Goal: Check status: Check status

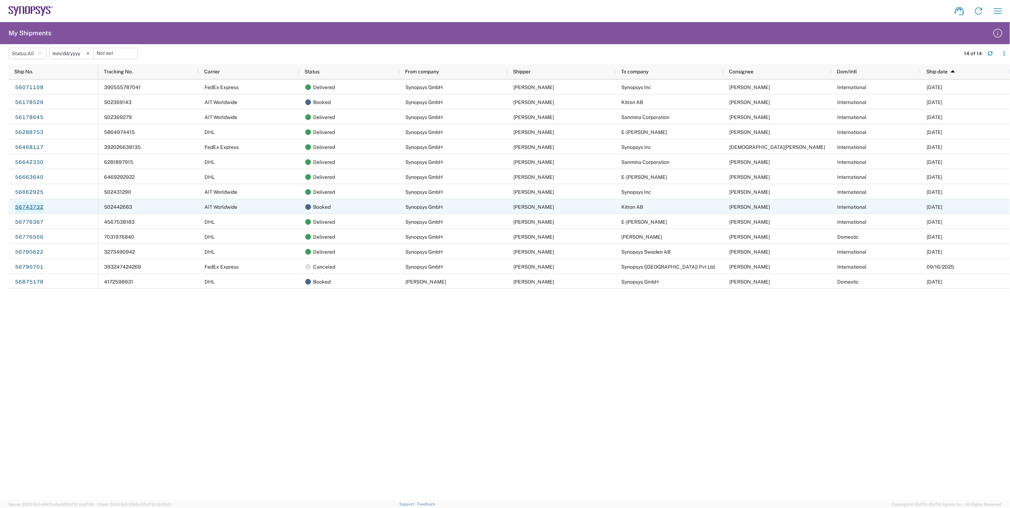
click at [30, 206] on link "56743732" at bounding box center [29, 207] width 29 height 11
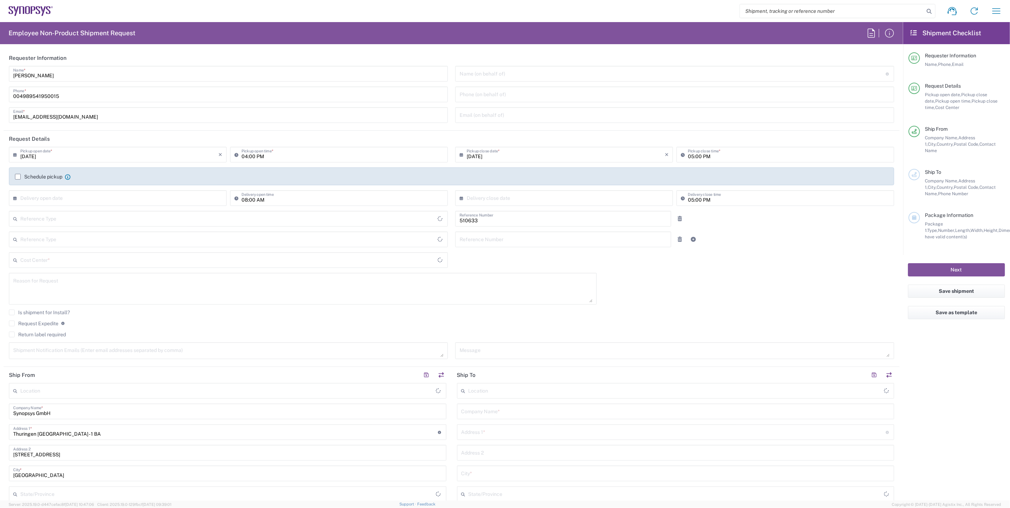
type input "Department"
type input "Delivered at Place"
type input "DE01, SDG, HAPS, HW 510633"
type input "[GEOGRAPHIC_DATA]"
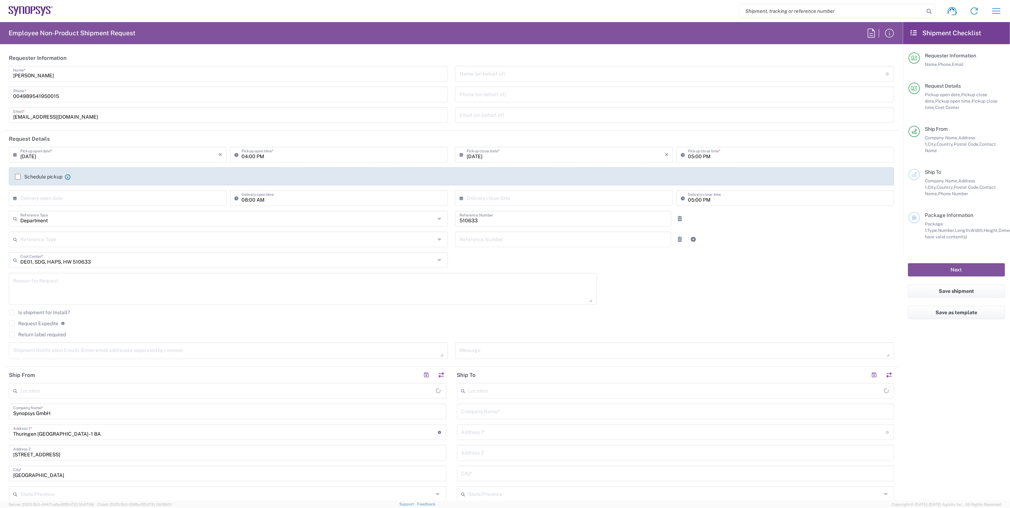
type input "[GEOGRAPHIC_DATA] DE06"
click at [993, 10] on icon "button" at bounding box center [995, 10] width 11 height 11
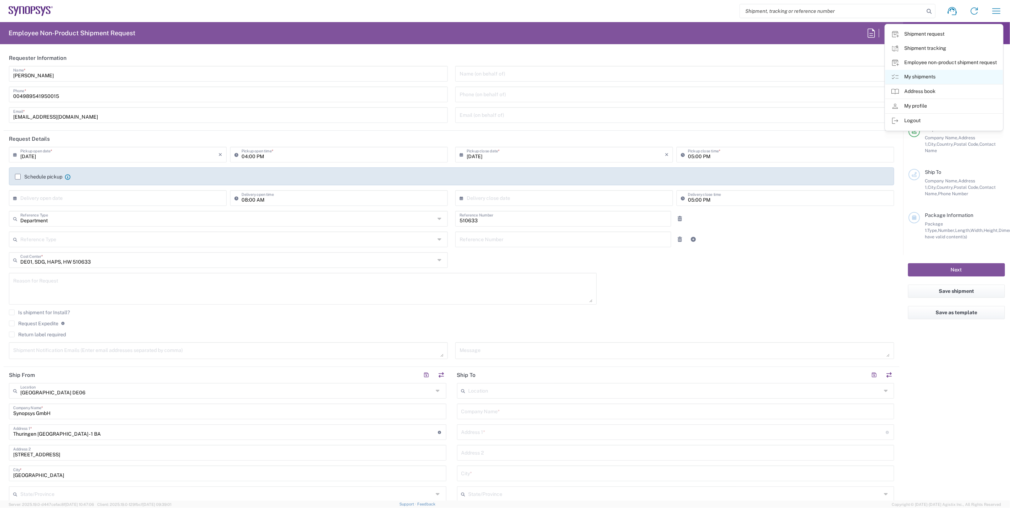
click at [948, 77] on link "My shipments" at bounding box center [944, 77] width 118 height 14
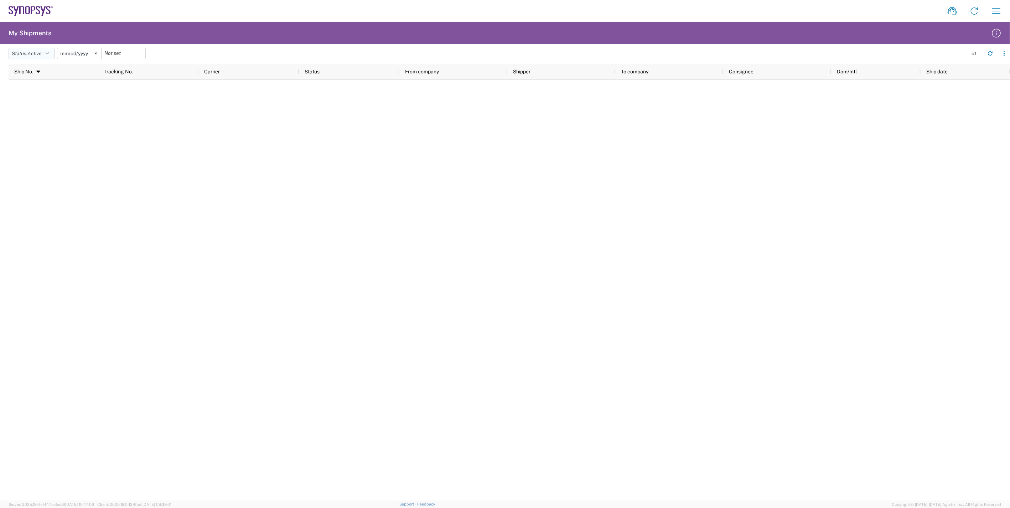
click at [51, 50] on button "Status: Active" at bounding box center [32, 53] width 46 height 11
click at [40, 93] on span "All" at bounding box center [50, 90] width 83 height 11
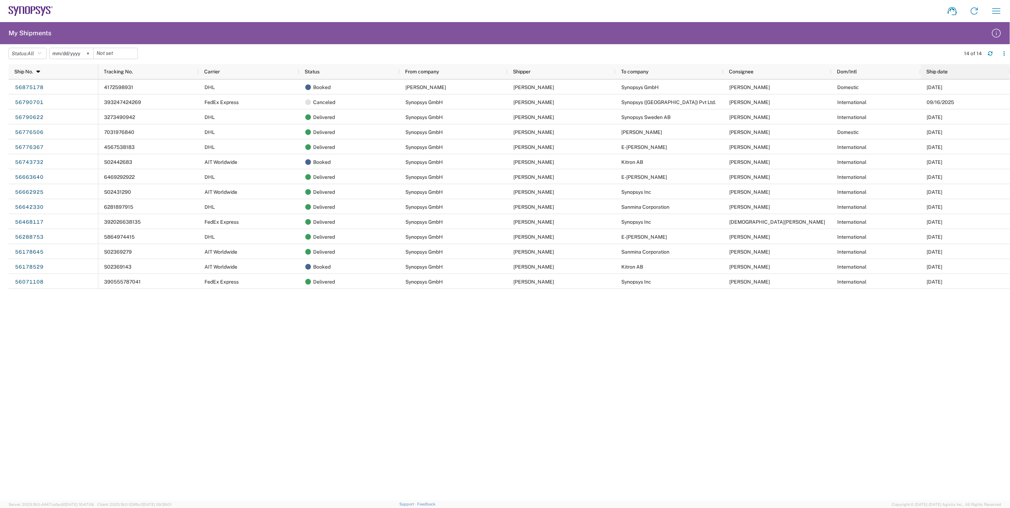
click at [942, 73] on span "Ship date" at bounding box center [936, 72] width 21 height 6
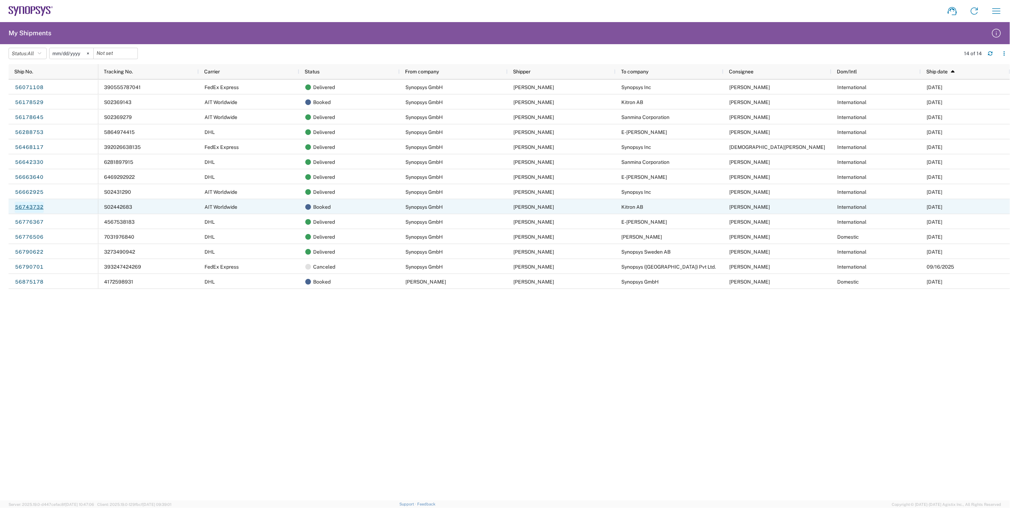
click at [26, 206] on link "56743732" at bounding box center [29, 207] width 29 height 11
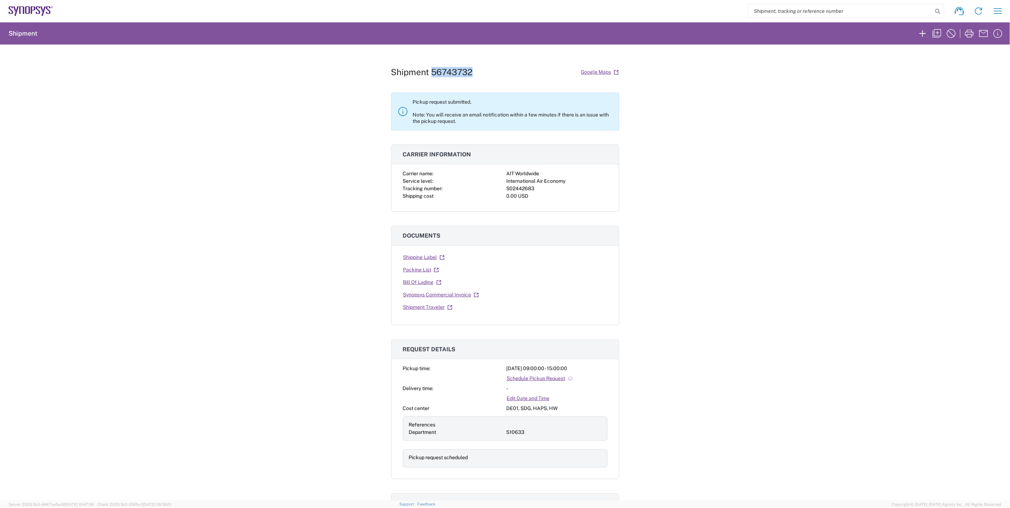
drag, startPoint x: 475, startPoint y: 73, endPoint x: 429, endPoint y: 73, distance: 45.6
click at [429, 73] on div "Shipment 56743732 Google Maps" at bounding box center [505, 72] width 228 height 12
copy h1 "56743732"
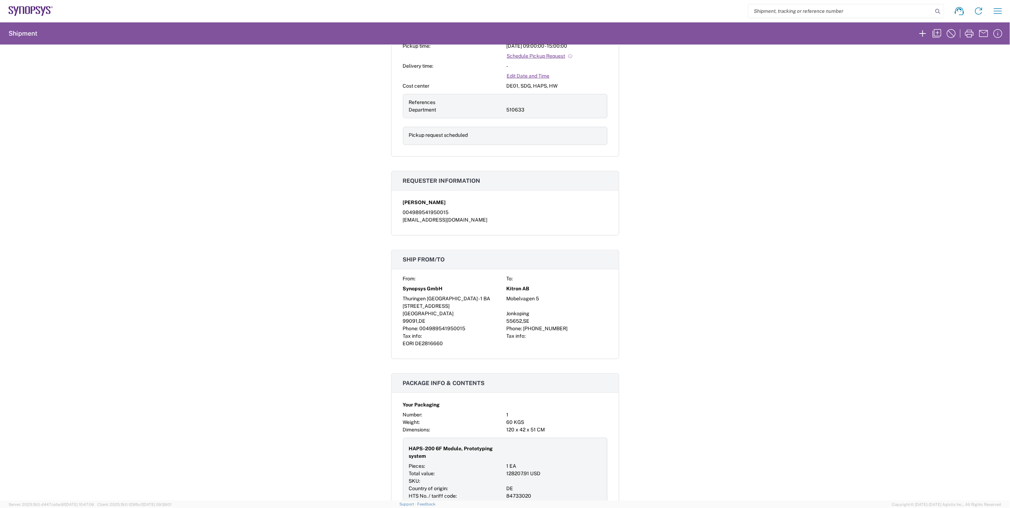
scroll to position [475, 0]
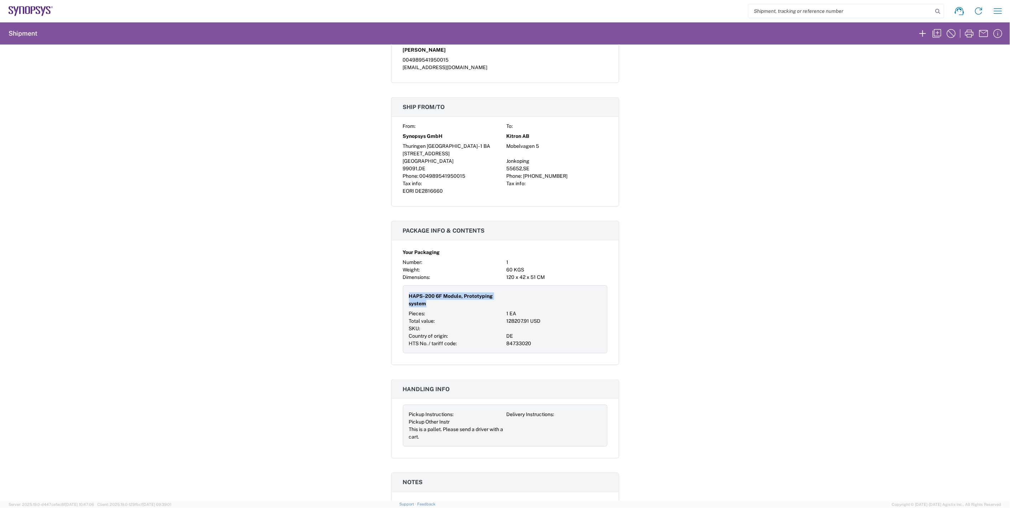
drag, startPoint x: 424, startPoint y: 304, endPoint x: 405, endPoint y: 297, distance: 20.8
click at [405, 297] on div "HAPS-200 6F Module, Prototyping system Pieces: 1 EA Total value: 128207.91 USD …" at bounding box center [505, 319] width 204 height 68
copy span "HAPS-200 6F Module, Prototyping system"
click at [444, 302] on span "HAPS-200 6F Module, Prototyping system" at bounding box center [456, 299] width 95 height 15
drag, startPoint x: 411, startPoint y: 301, endPoint x: 403, endPoint y: 298, distance: 8.6
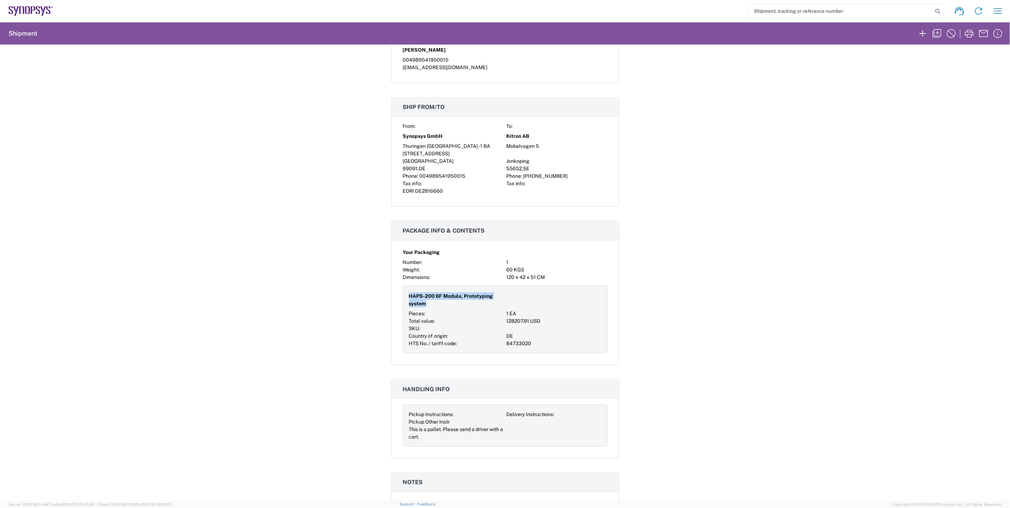
click at [403, 298] on div "HAPS-200 6F Module, Prototyping system Pieces: 1 EA Total value: 128207.91 USD …" at bounding box center [505, 319] width 204 height 68
copy span "HAPS-200 6F Module, Prototyping system"
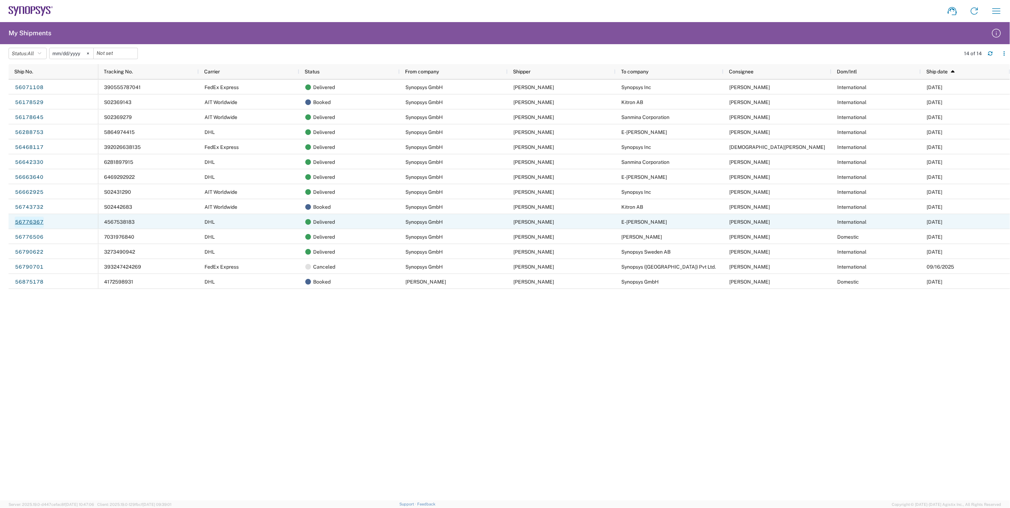
click at [29, 222] on link "56776367" at bounding box center [29, 222] width 29 height 11
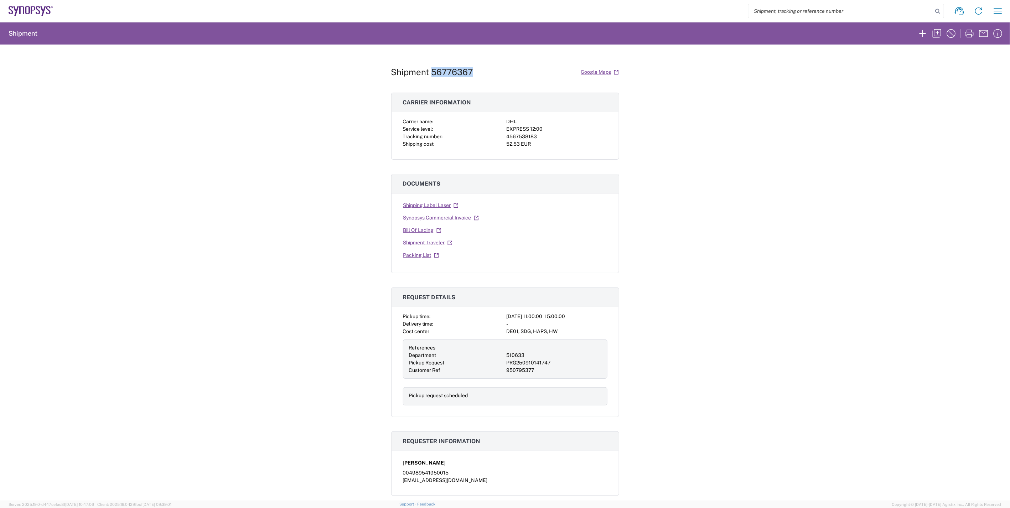
drag, startPoint x: 469, startPoint y: 70, endPoint x: 429, endPoint y: 70, distance: 39.5
click at [429, 70] on div "Shipment 56776367 Google Maps" at bounding box center [505, 72] width 228 height 12
copy h1 "56776367"
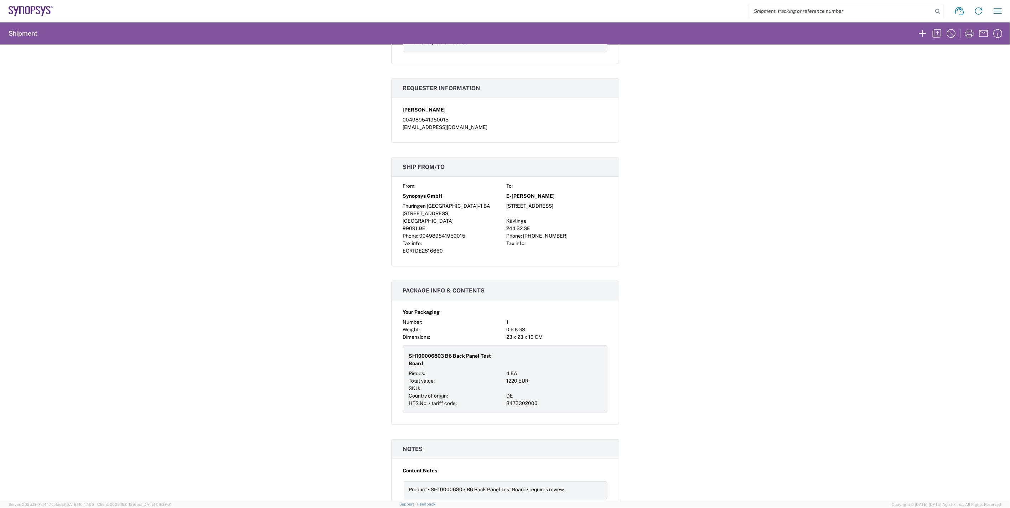
scroll to position [356, 0]
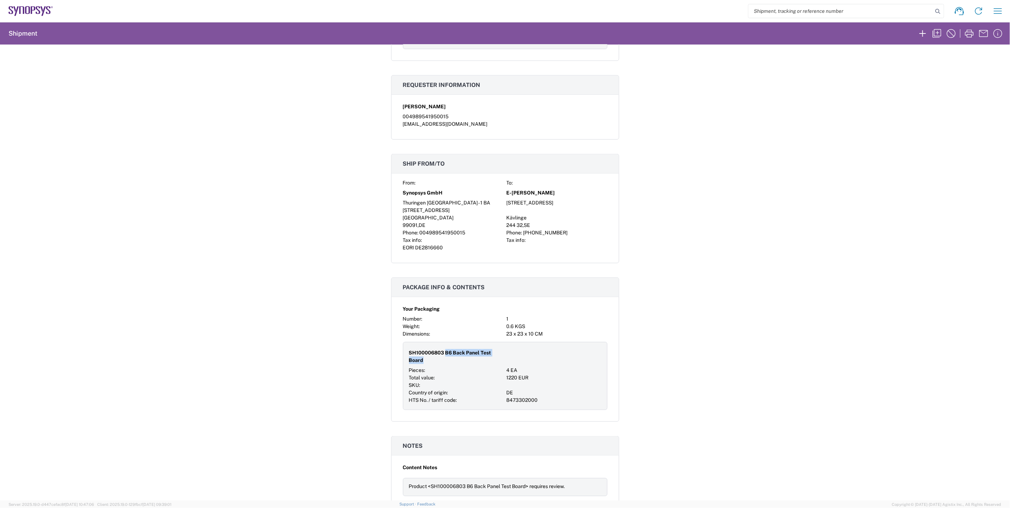
drag, startPoint x: 442, startPoint y: 353, endPoint x: 455, endPoint y: 364, distance: 16.5
click at [455, 364] on span "SH100006803 B6 Back Panel Test Board" at bounding box center [456, 356] width 95 height 15
copy span "B6 Back Panel Test Board"
click at [424, 351] on span "SH100006803 B6 Back Panel Test Board" at bounding box center [456, 356] width 95 height 15
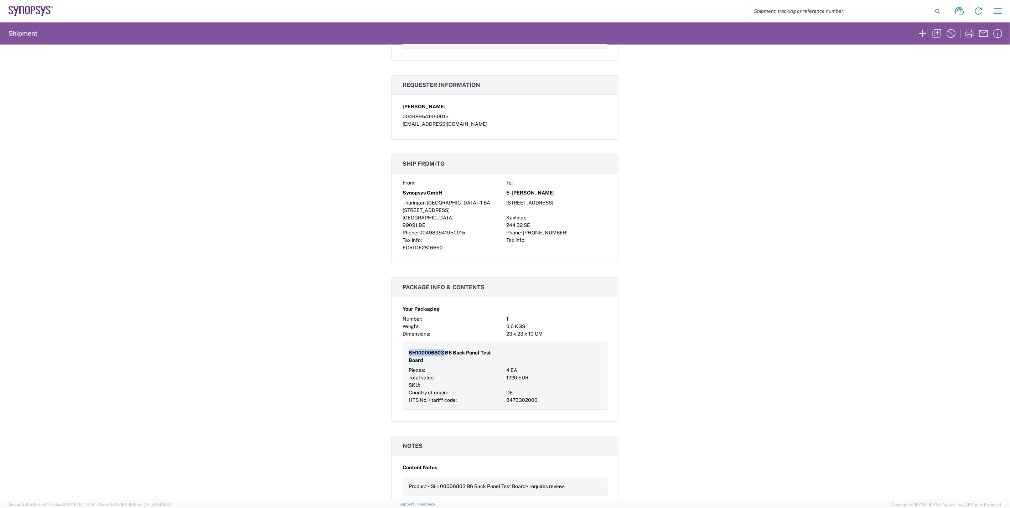
copy span "SH100006803"
click at [116, 116] on div "Shipment 56776367 Google Maps Carrier information Carrier name: DHL Service lev…" at bounding box center [505, 273] width 1010 height 456
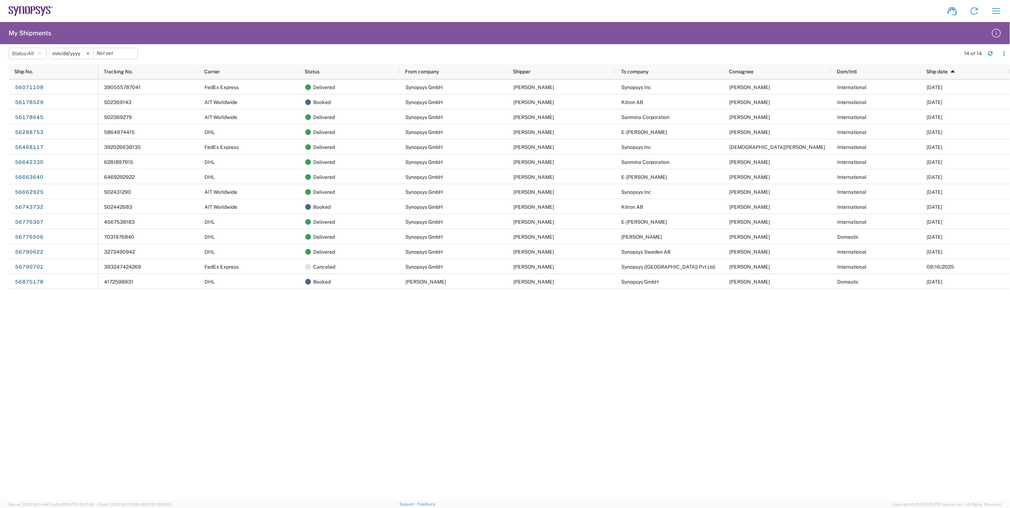
click at [593, 429] on div "390555787041 FedEx Express Delivered Synopsys GmbH [PERSON_NAME] Synopsys Inc […" at bounding box center [553, 289] width 911 height 421
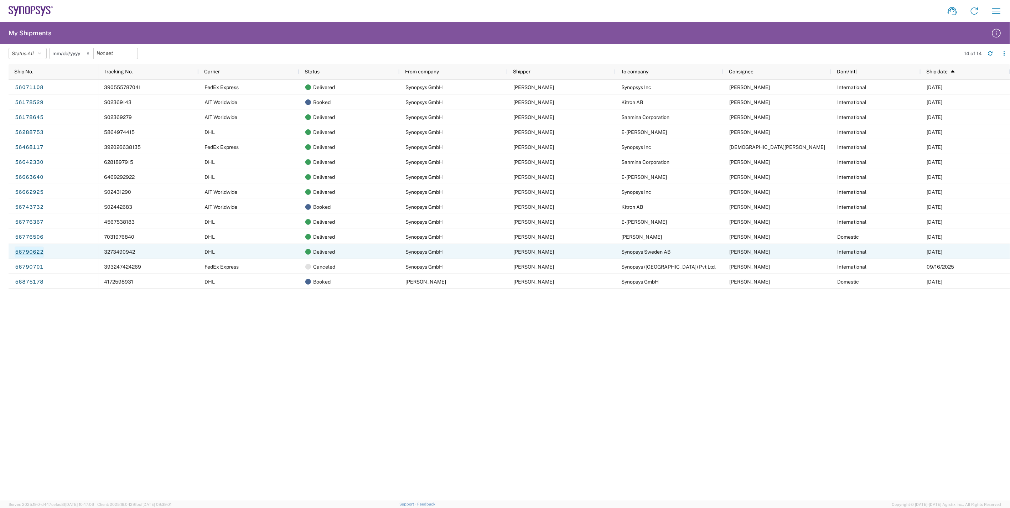
click at [33, 251] on link "56790622" at bounding box center [29, 251] width 29 height 11
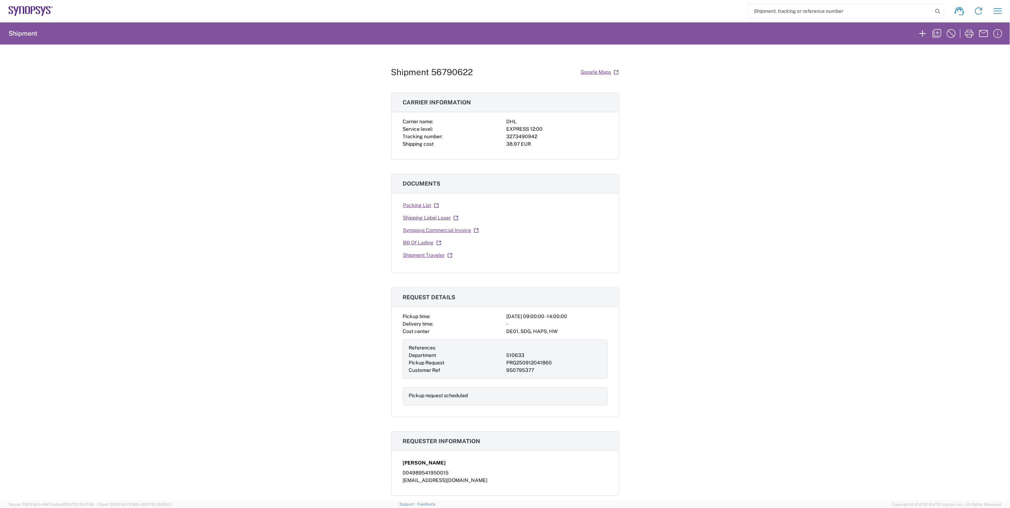
click at [455, 71] on h1 "Shipment 56790622" at bounding box center [432, 72] width 82 height 10
copy h1 "56790622"
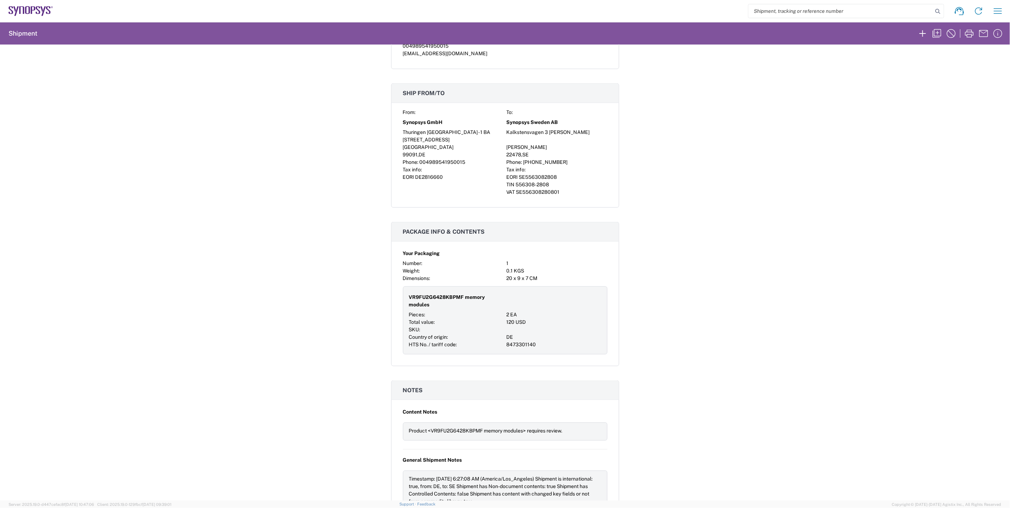
scroll to position [435, 0]
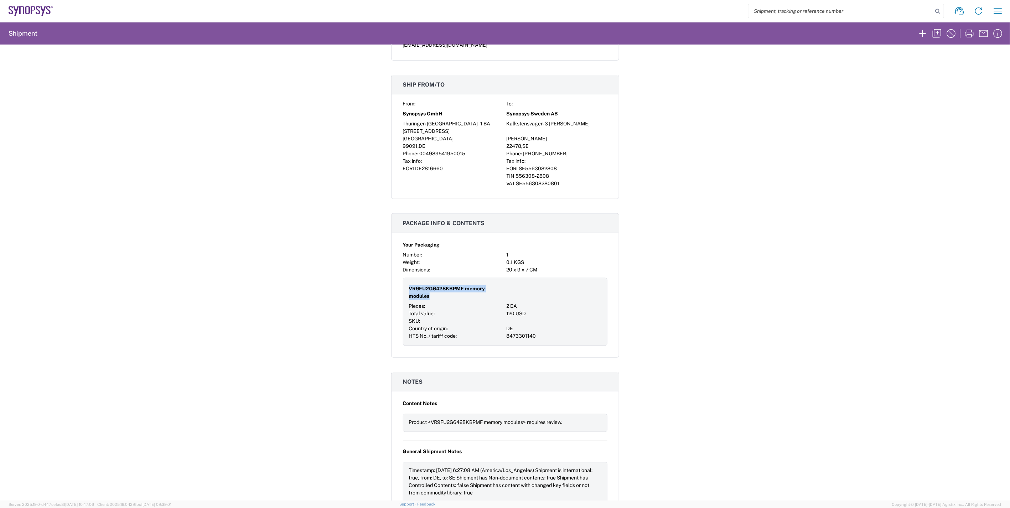
drag, startPoint x: 418, startPoint y: 295, endPoint x: 404, endPoint y: 291, distance: 14.8
click at [404, 291] on div "VR9FU2G6428KBPMF memory modules Pieces: 2 EA Total value: 120 USD SKU: Country …" at bounding box center [505, 312] width 204 height 68
copy span "VR9FU2G6428KBPMF memory modules"
click at [751, 310] on div "Shipment 56790622 Google Maps Carrier information Carrier name: DHL Service lev…" at bounding box center [505, 273] width 1010 height 456
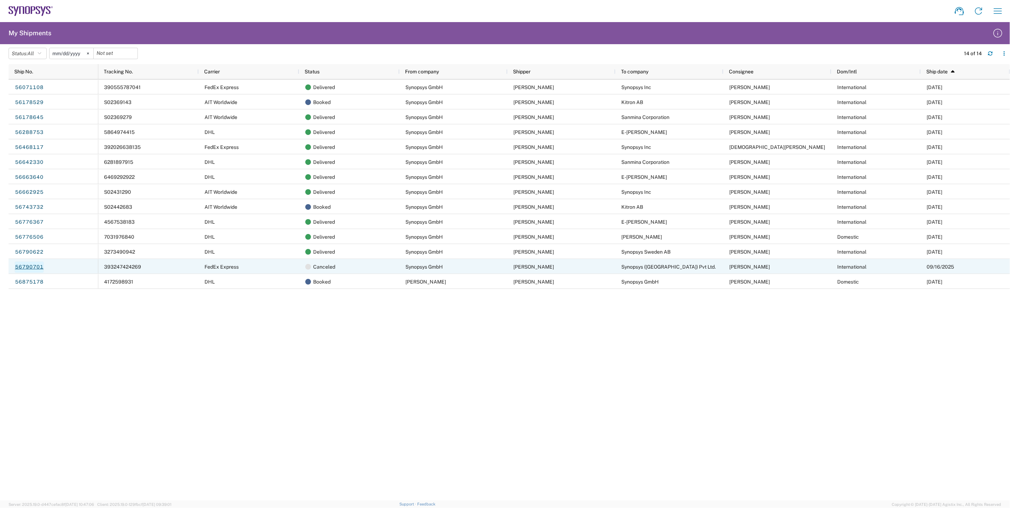
click at [30, 265] on link "56790701" at bounding box center [29, 266] width 29 height 11
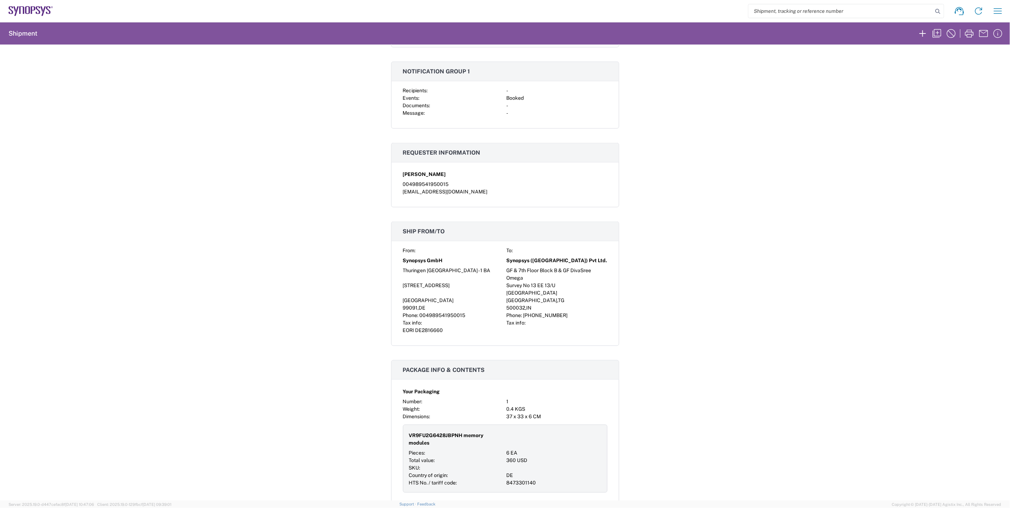
scroll to position [514, 0]
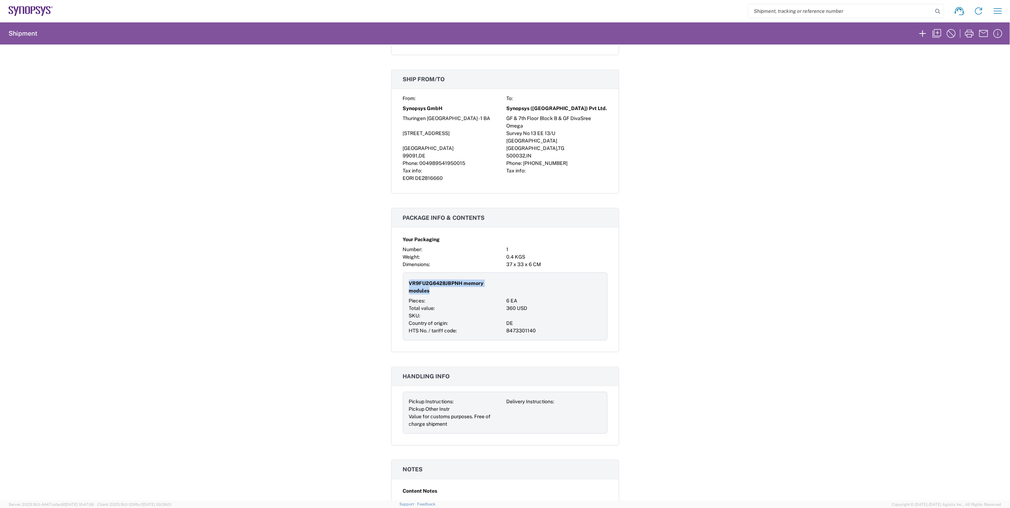
drag, startPoint x: 429, startPoint y: 286, endPoint x: 404, endPoint y: 277, distance: 26.4
click at [404, 277] on div "VR9FU2G6428JBPNH memory modules Pieces: 6 EA Total value: 360 USD SKU: Country …" at bounding box center [505, 306] width 204 height 68
copy span "VR9FU2G6428JBPNH memory modules"
click at [664, 321] on div "Shipment 56790701 Google Maps Carrier information Carrier name: FedEx Express S…" at bounding box center [505, 273] width 1010 height 456
